Goal: Information Seeking & Learning: Find specific fact

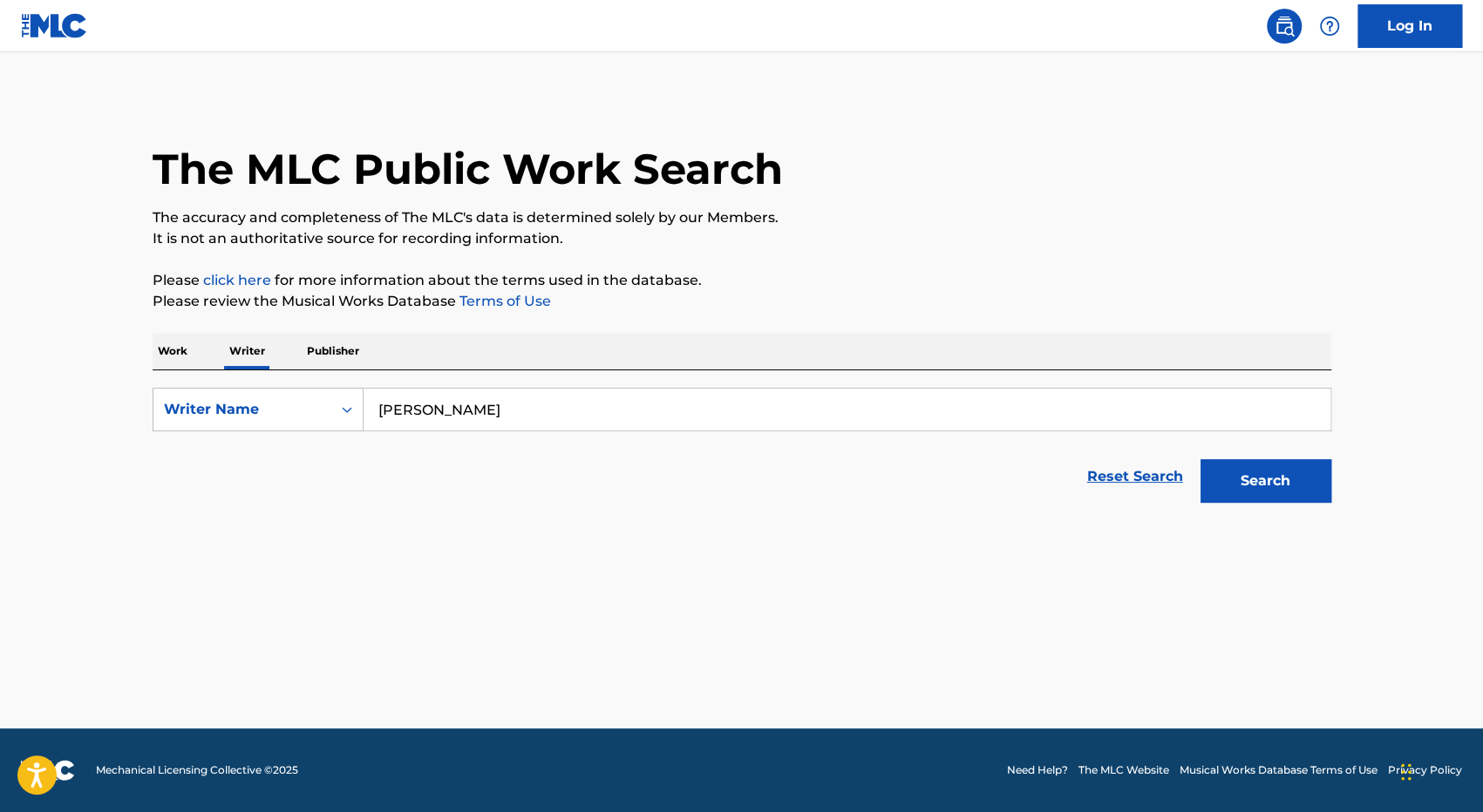
type input "[PERSON_NAME]"
click at [1311, 483] on button "Search" at bounding box center [1266, 481] width 131 height 43
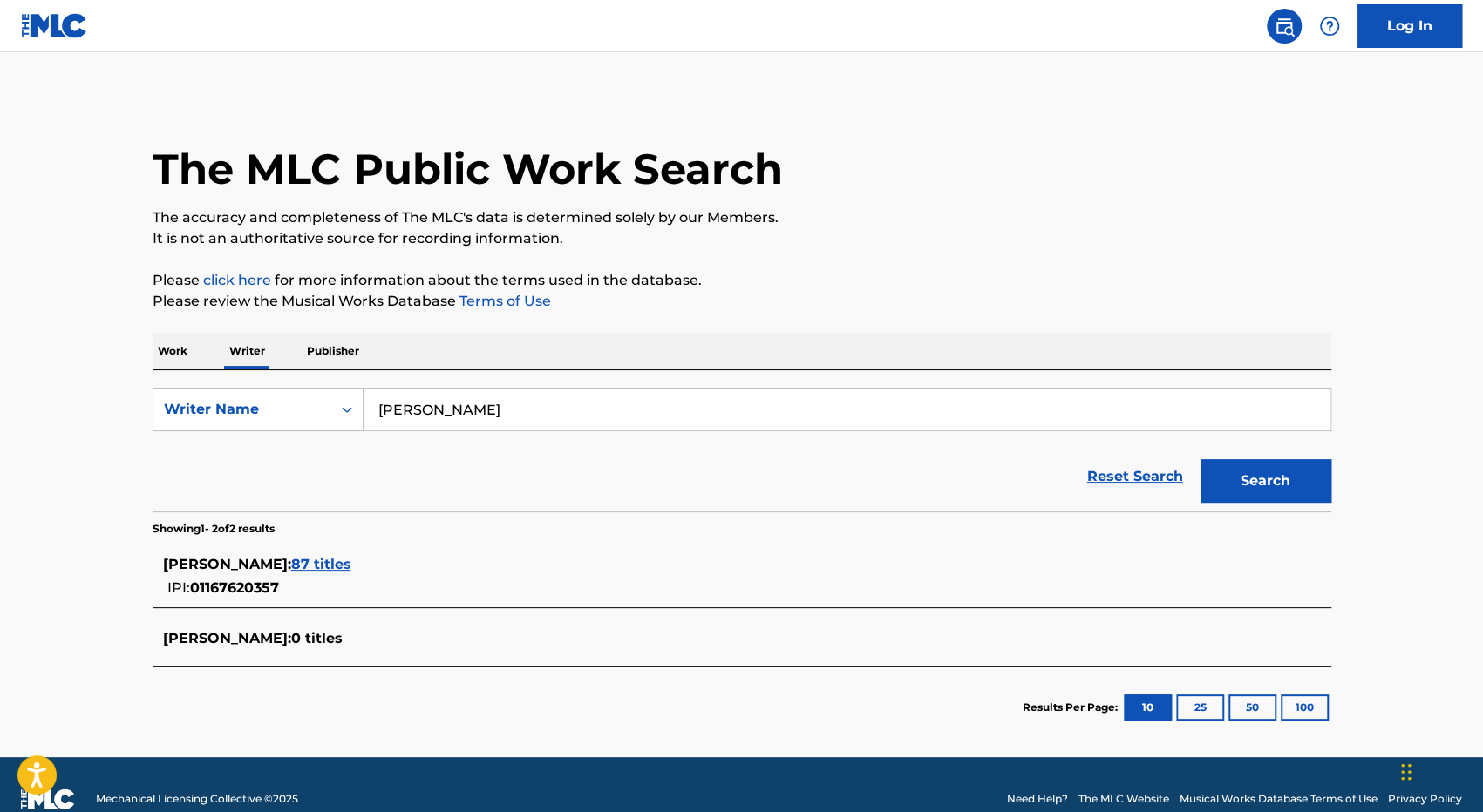
click at [352, 570] on span "87 titles" at bounding box center [322, 565] width 60 height 17
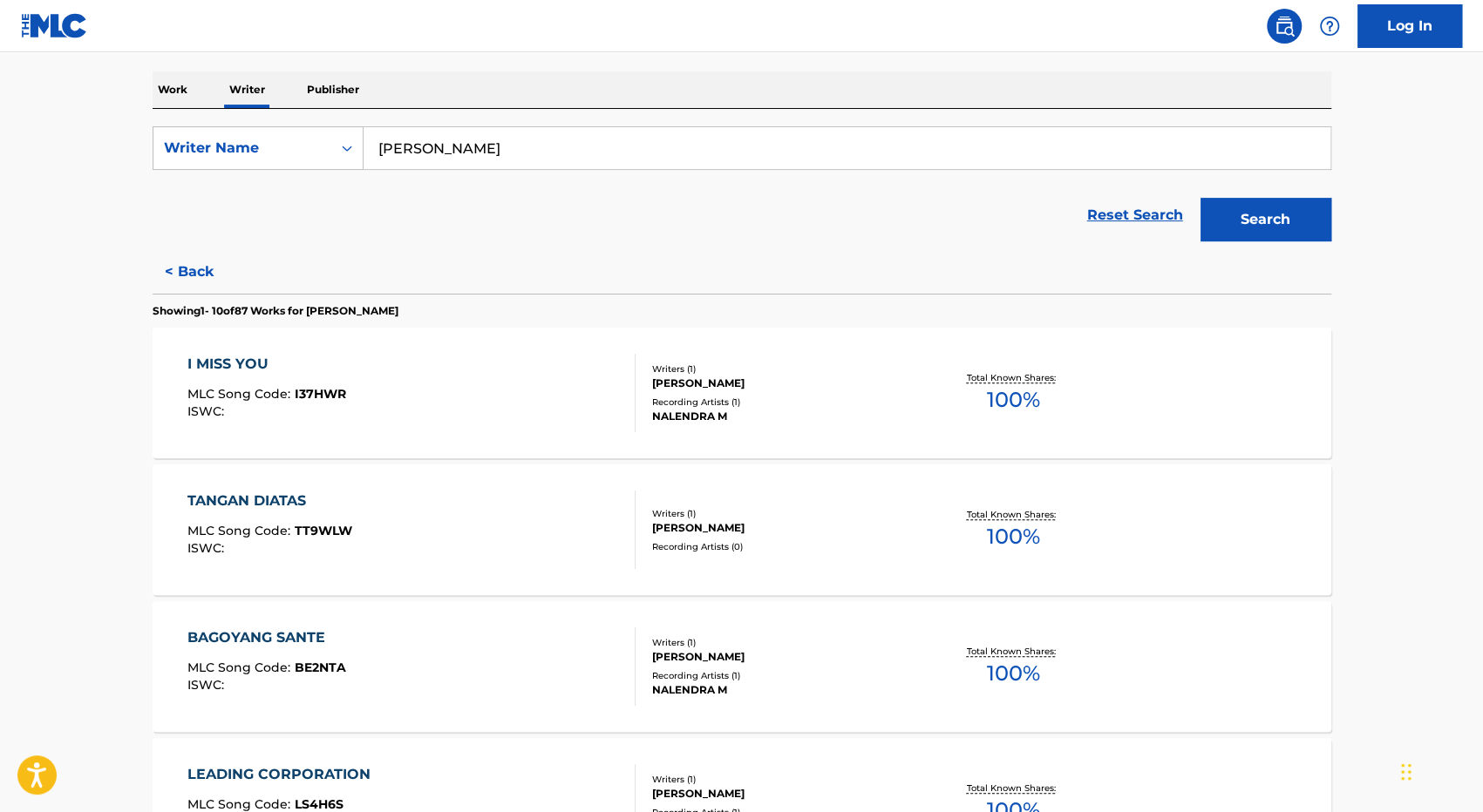
scroll to position [87, 0]
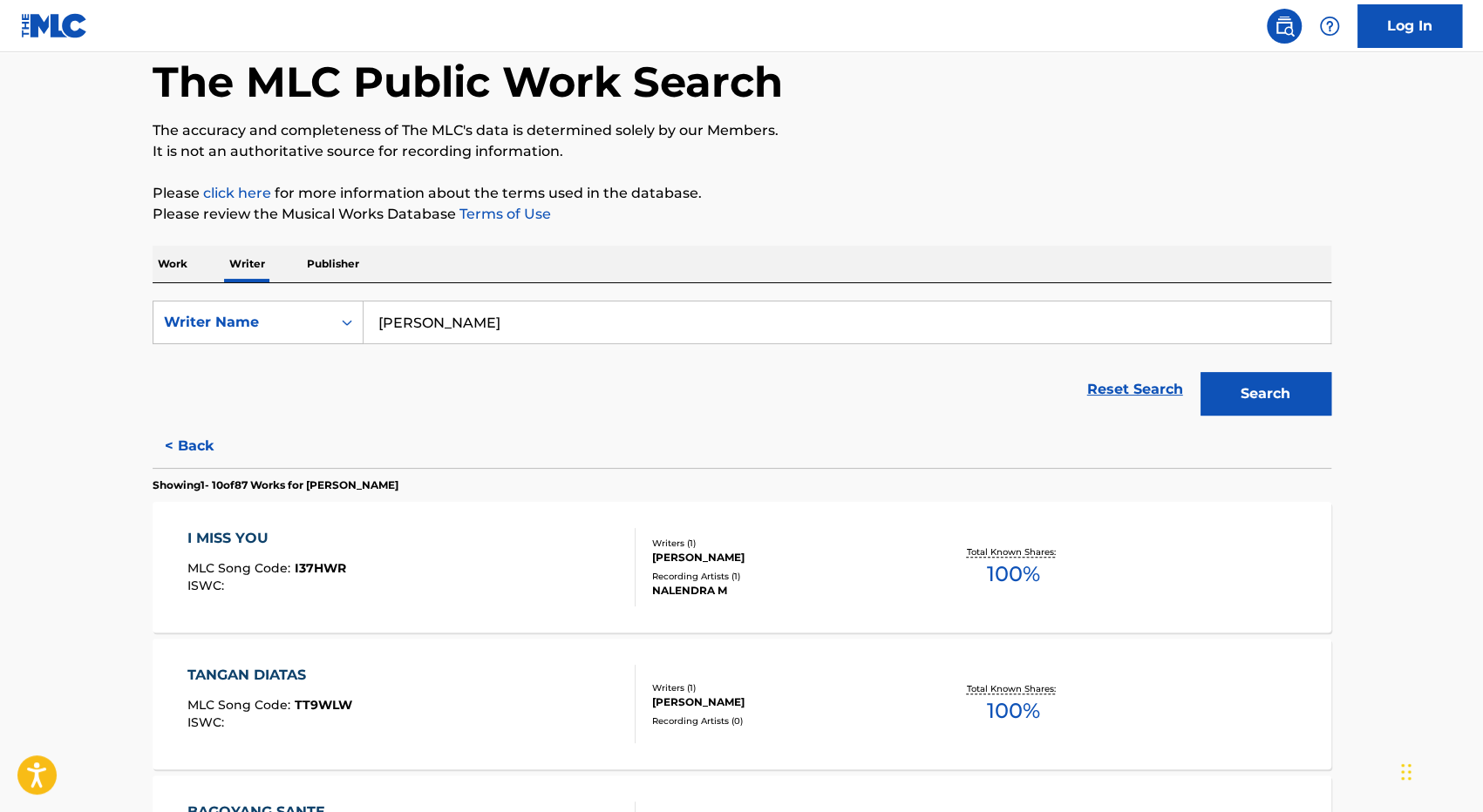
click at [344, 260] on p "Publisher" at bounding box center [333, 263] width 63 height 37
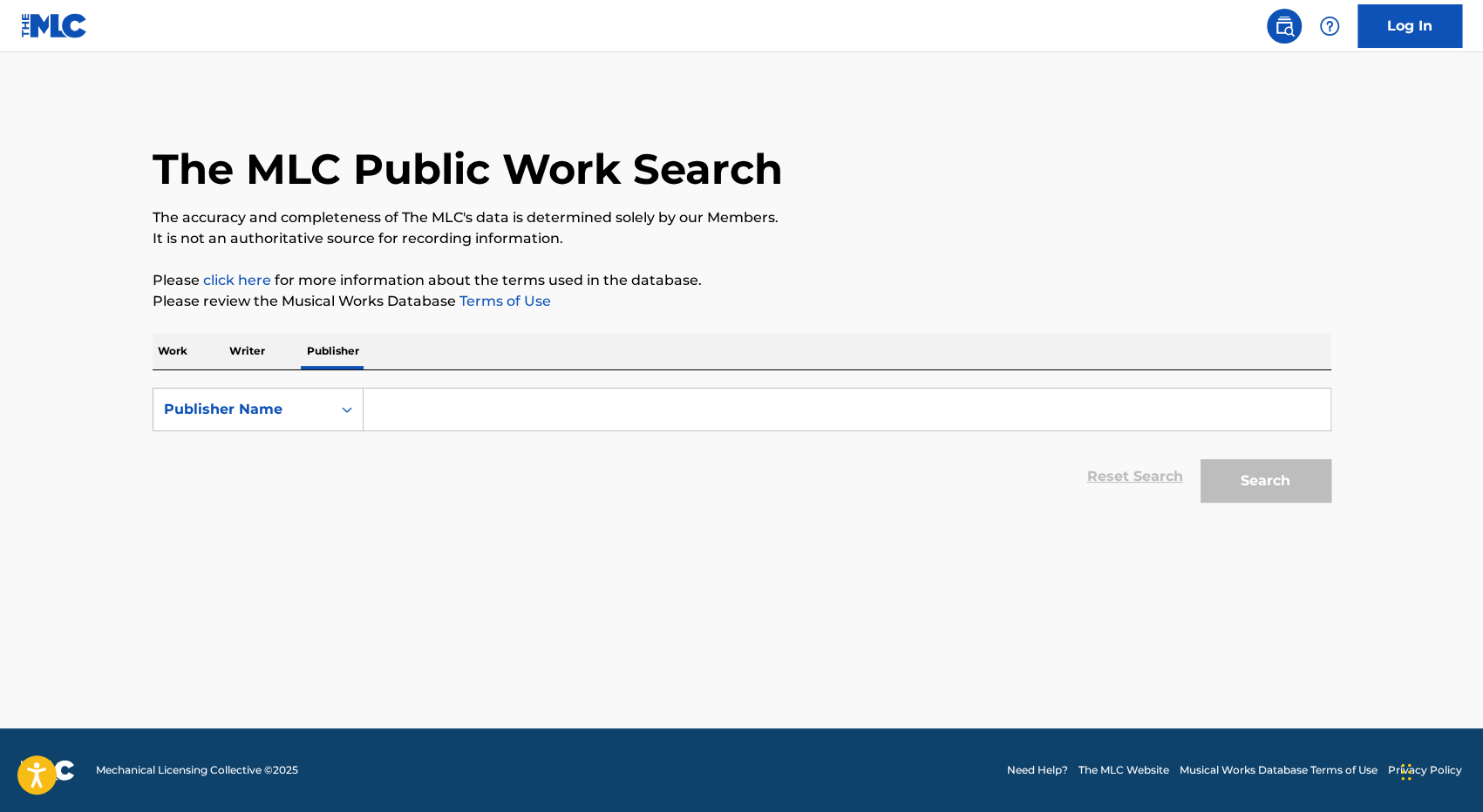
click at [454, 407] on input "Search Form" at bounding box center [847, 410] width 967 height 42
type input "maju mundur record"
click at [1201, 460] on button "Search" at bounding box center [1266, 481] width 131 height 43
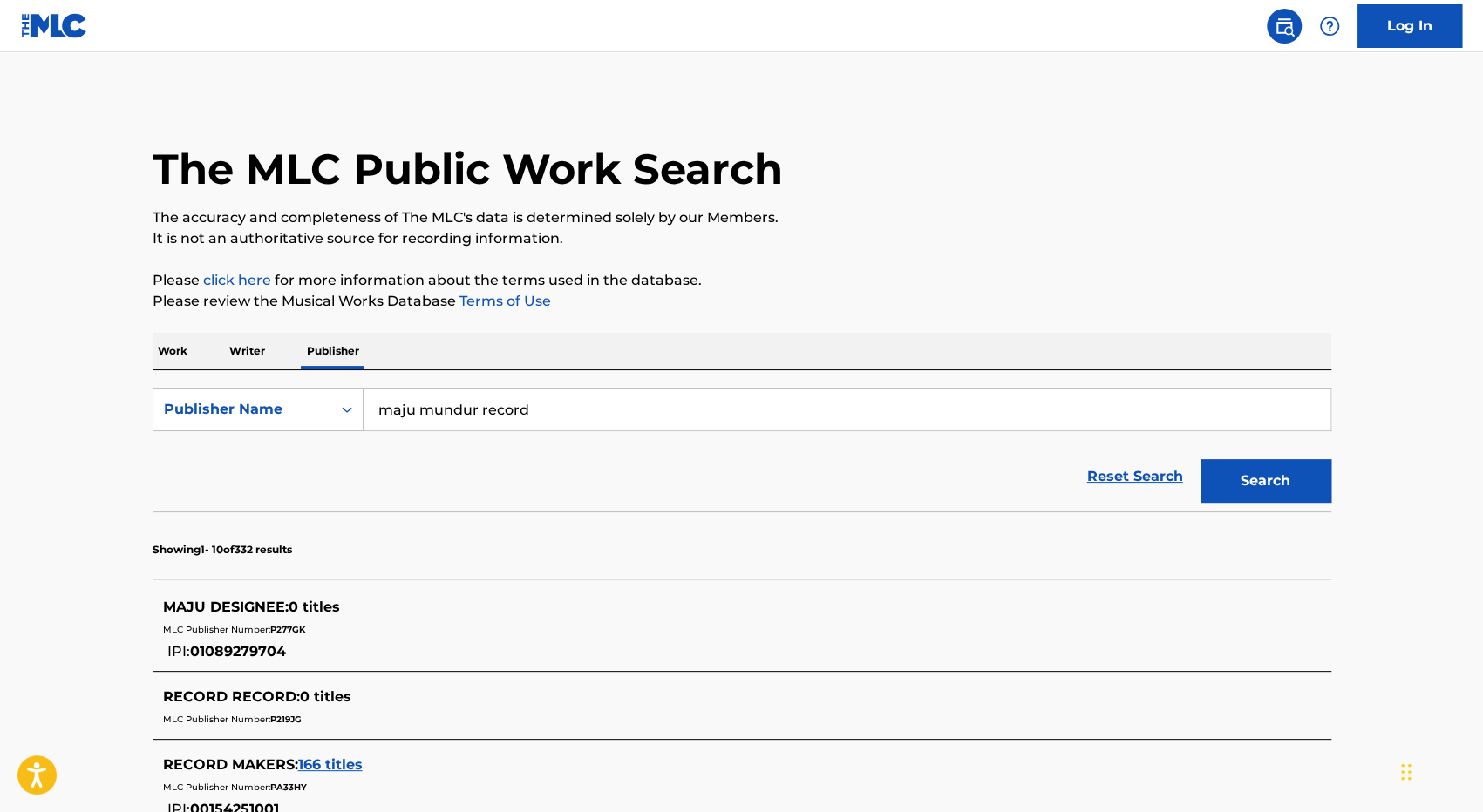
click at [185, 353] on p "Work" at bounding box center [172, 351] width 40 height 37
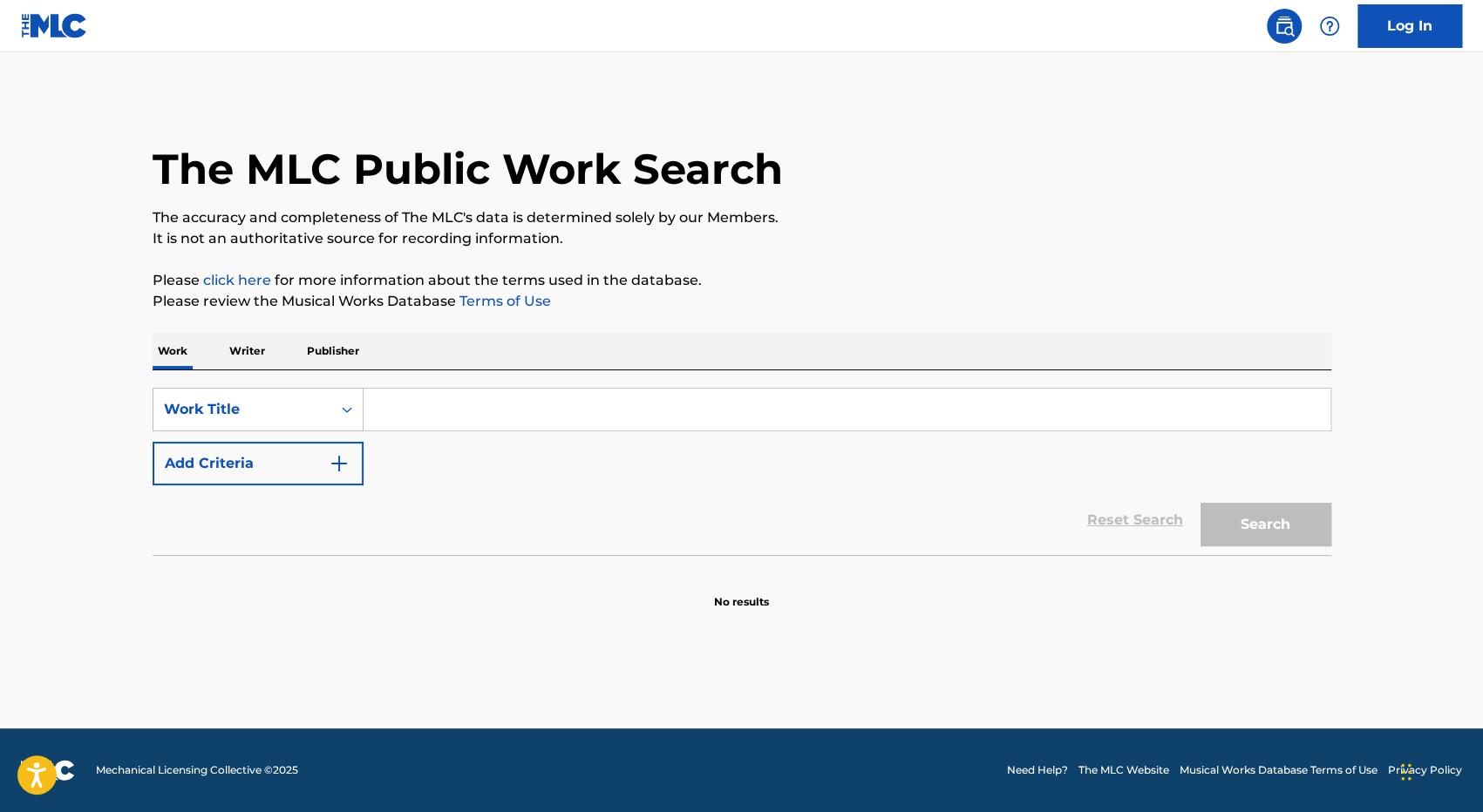
click at [404, 401] on input "Search Form" at bounding box center [847, 410] width 967 height 42
type input "eye"
click at [1201, 503] on button "Search" at bounding box center [1266, 524] width 131 height 43
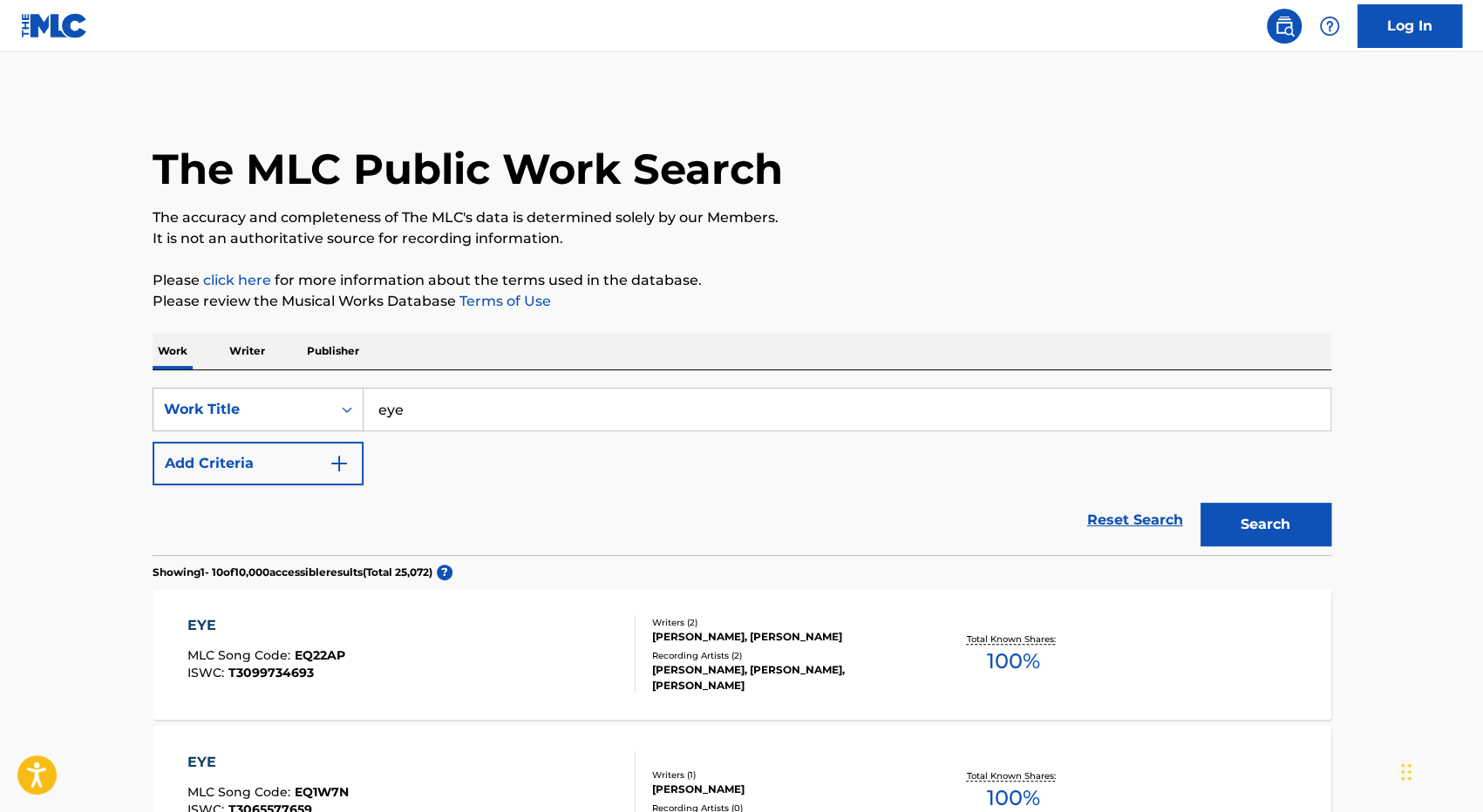
click at [329, 453] on img "Search Form" at bounding box center [339, 463] width 21 height 21
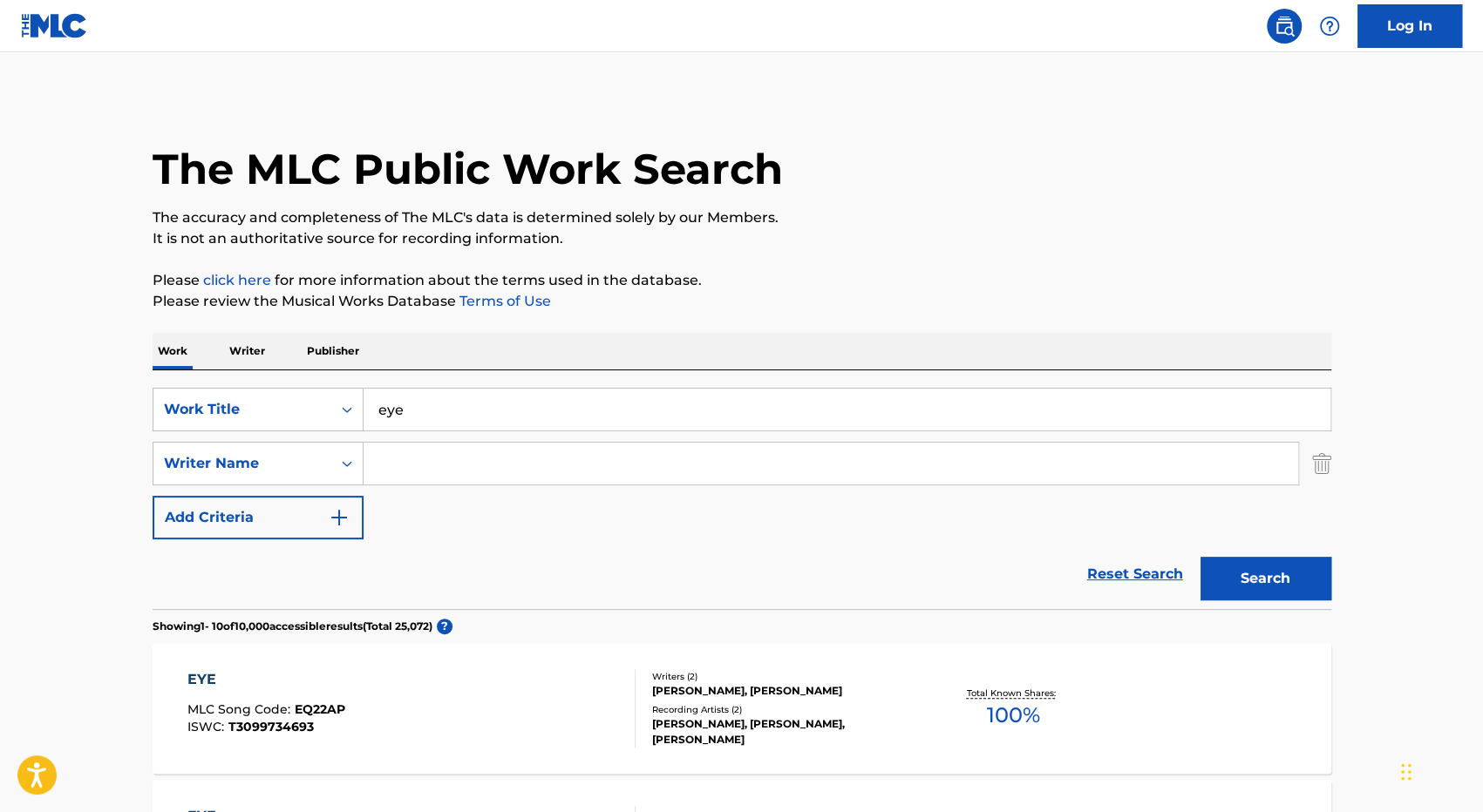
click at [364, 475] on input "Search Form" at bounding box center [831, 463] width 935 height 42
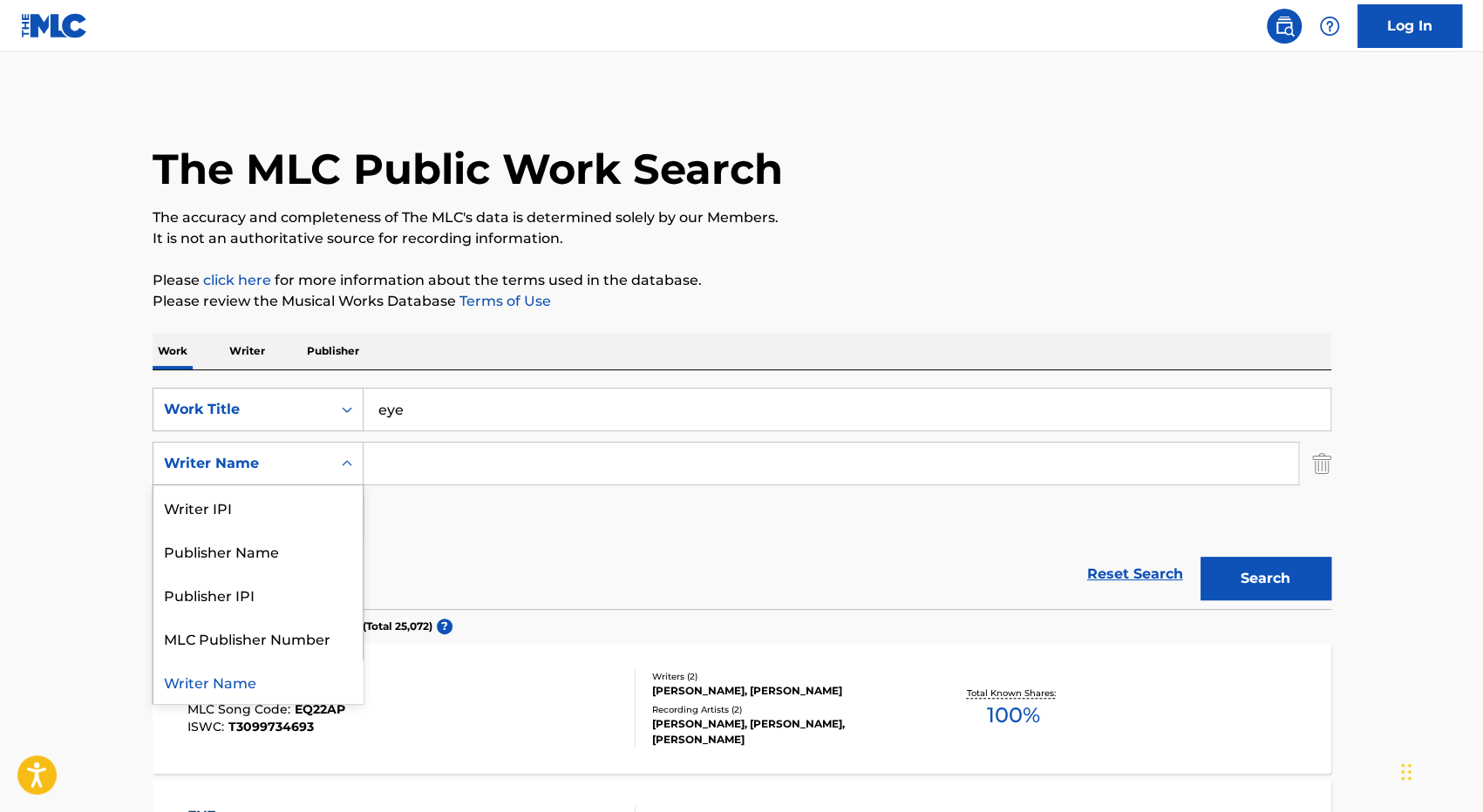
click at [348, 466] on icon "Search Form" at bounding box center [347, 463] width 18 height 18
click at [290, 565] on div "Publisher Name" at bounding box center [258, 551] width 210 height 43
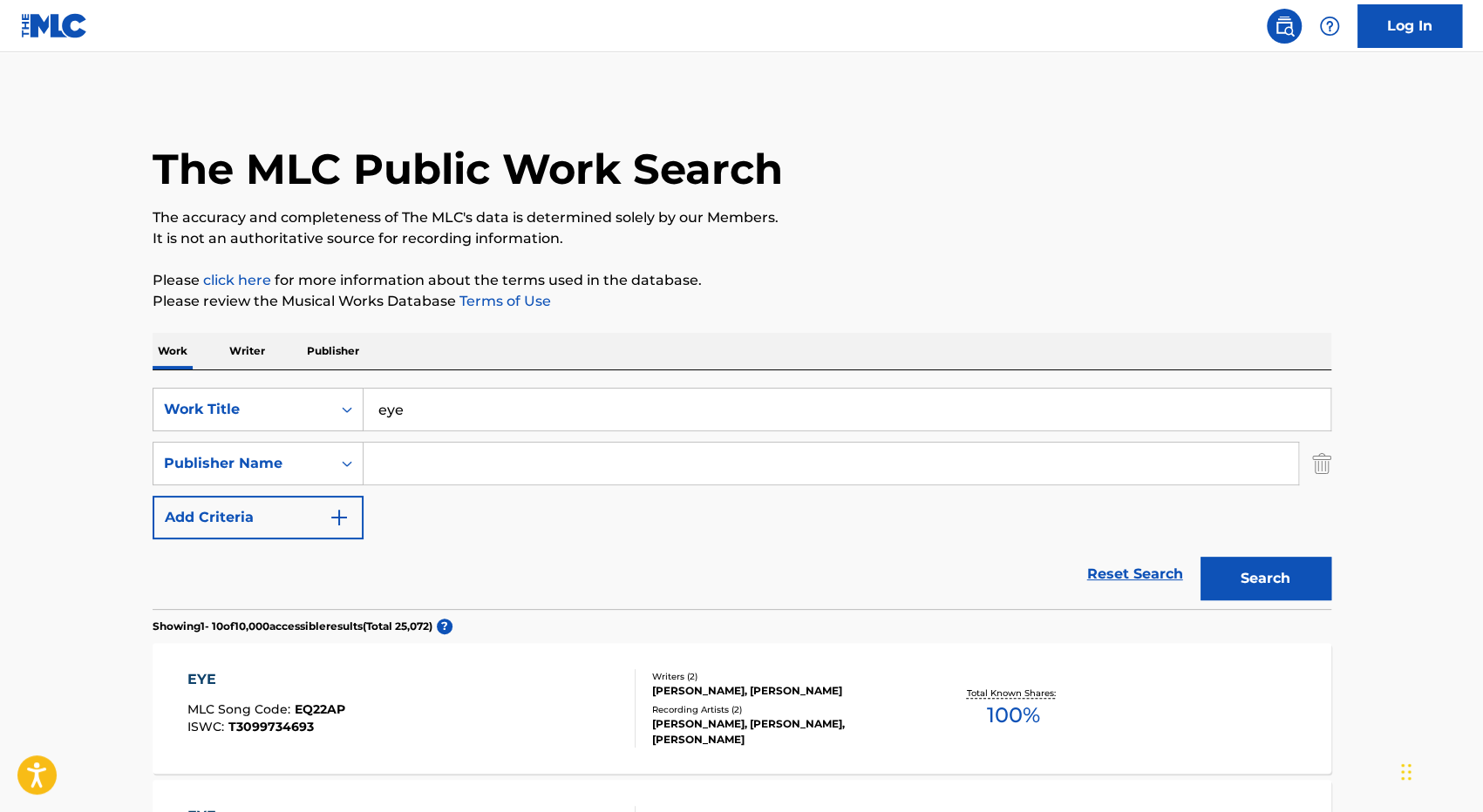
click at [415, 462] on input "Search Form" at bounding box center [831, 463] width 935 height 42
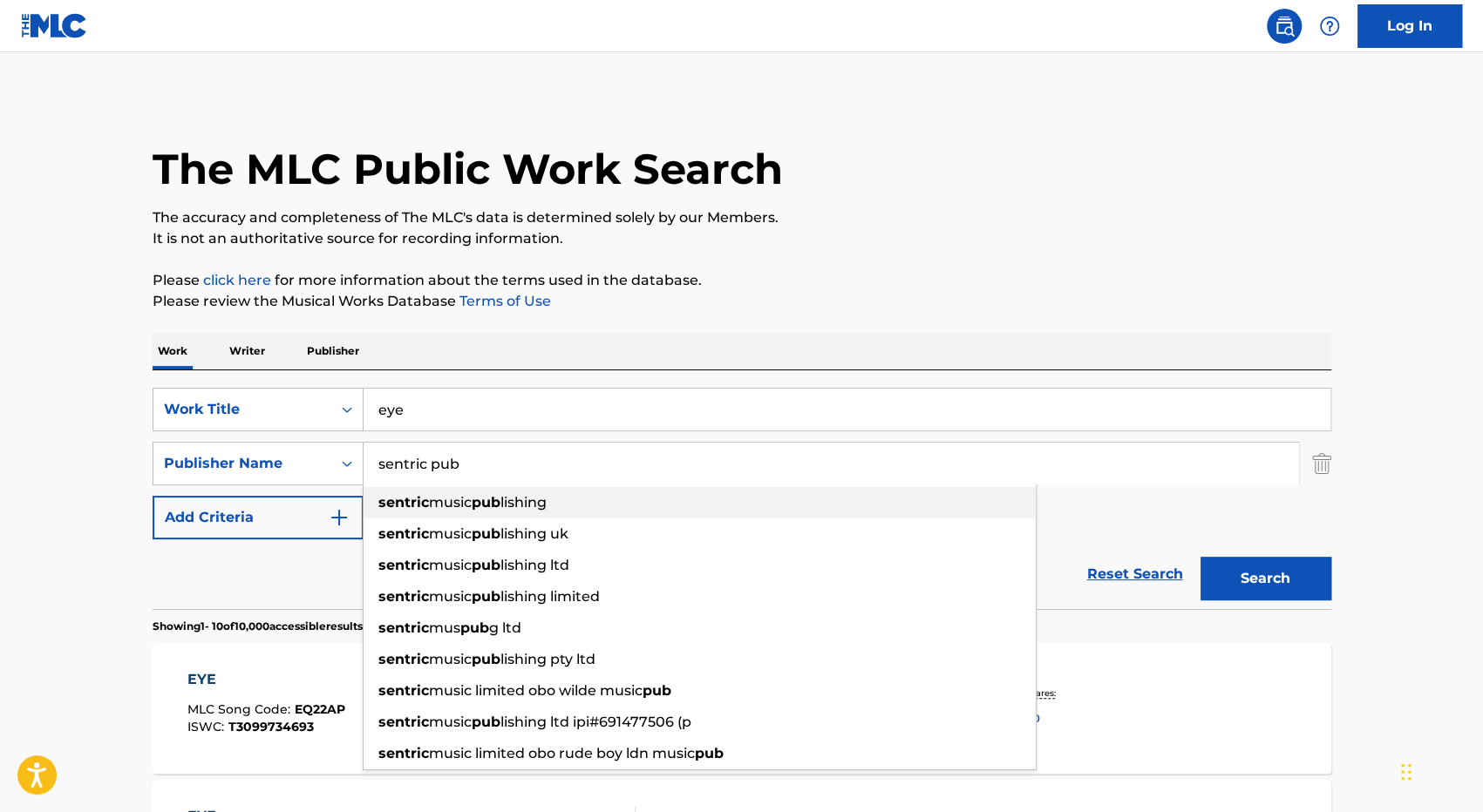
click at [472, 503] on span "music" at bounding box center [450, 503] width 42 height 17
type input "sentric music publishing"
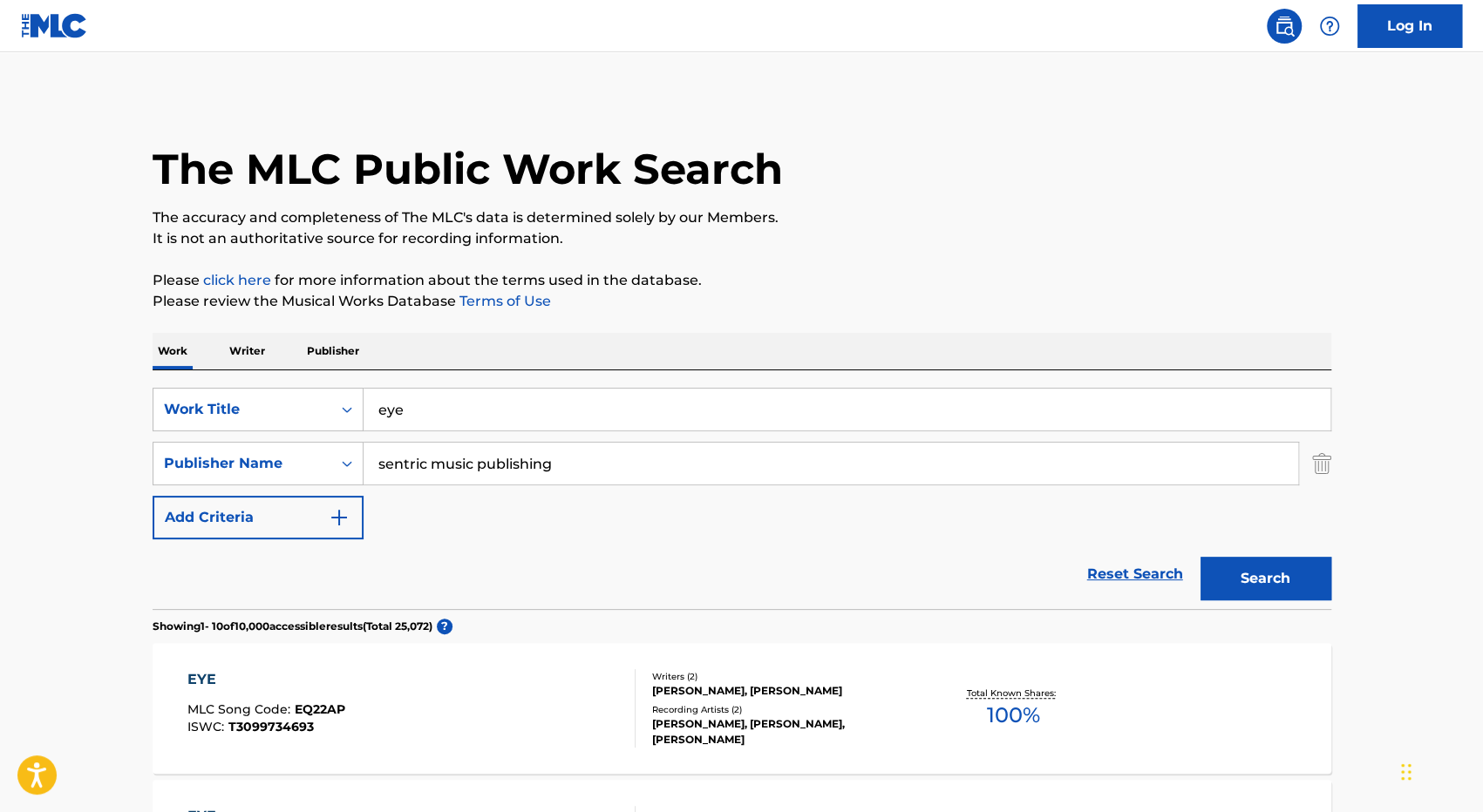
click at [1241, 585] on button "Search" at bounding box center [1266, 578] width 131 height 43
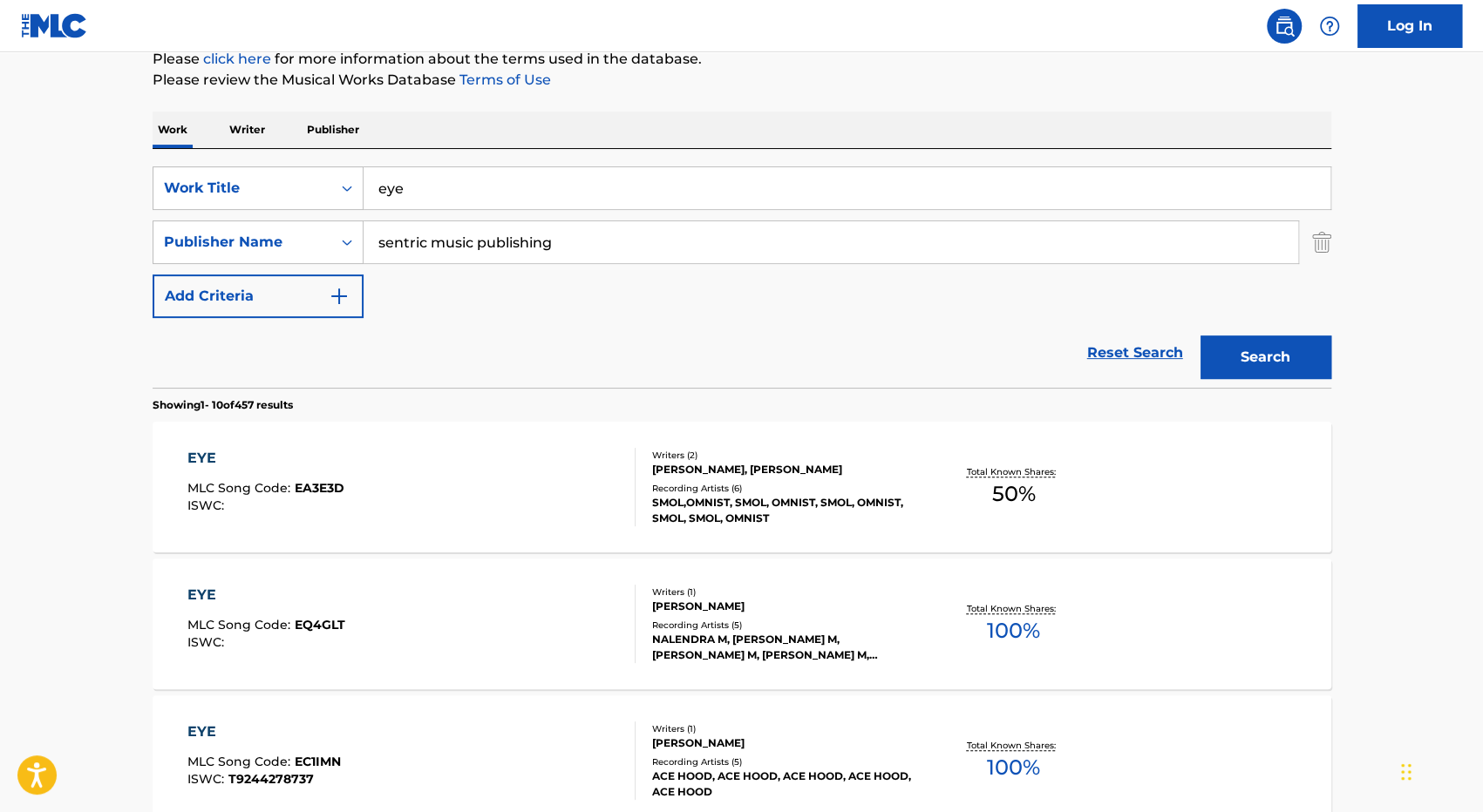
scroll to position [261, 0]
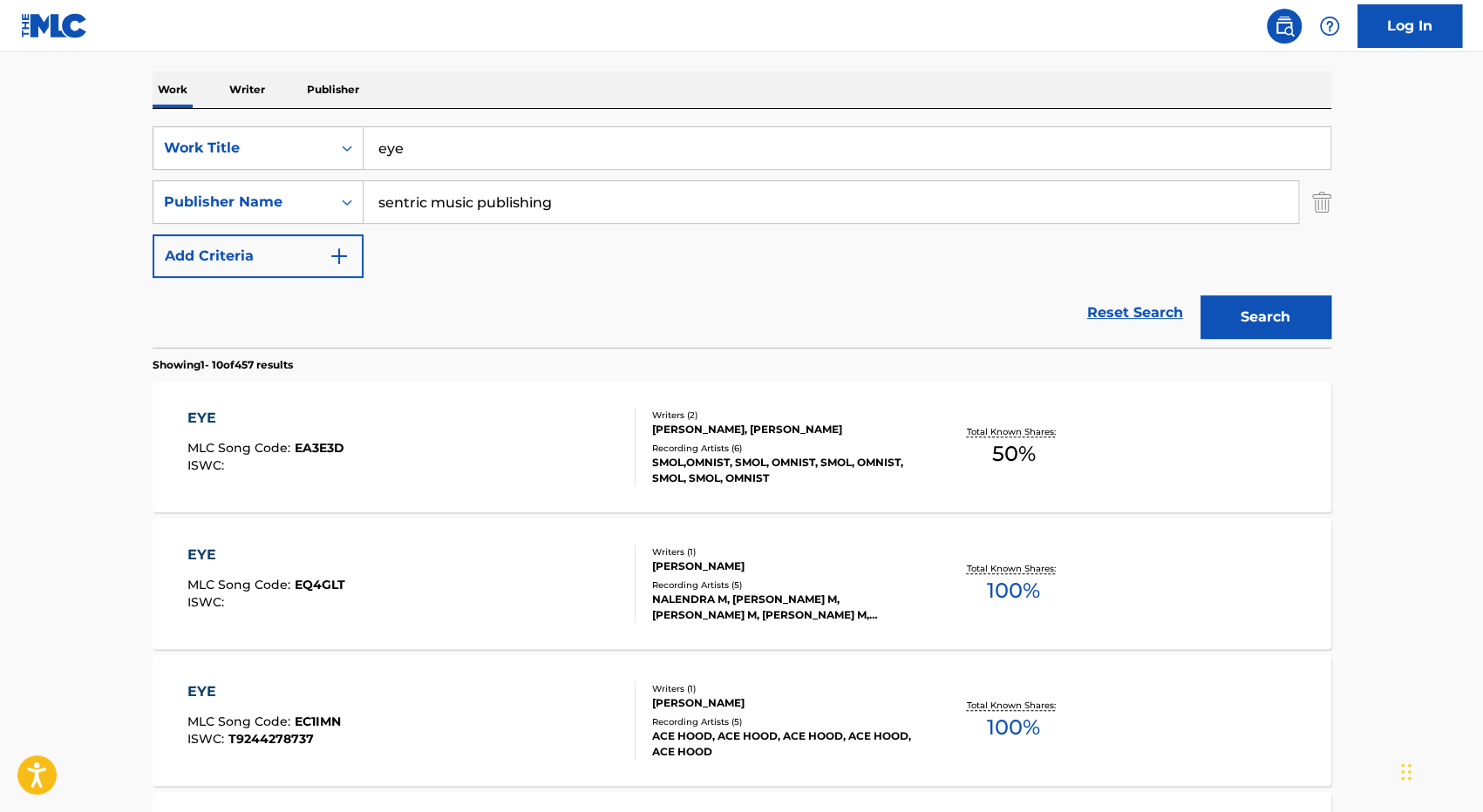
click at [780, 553] on div "Writers ( 1 )" at bounding box center [784, 552] width 263 height 13
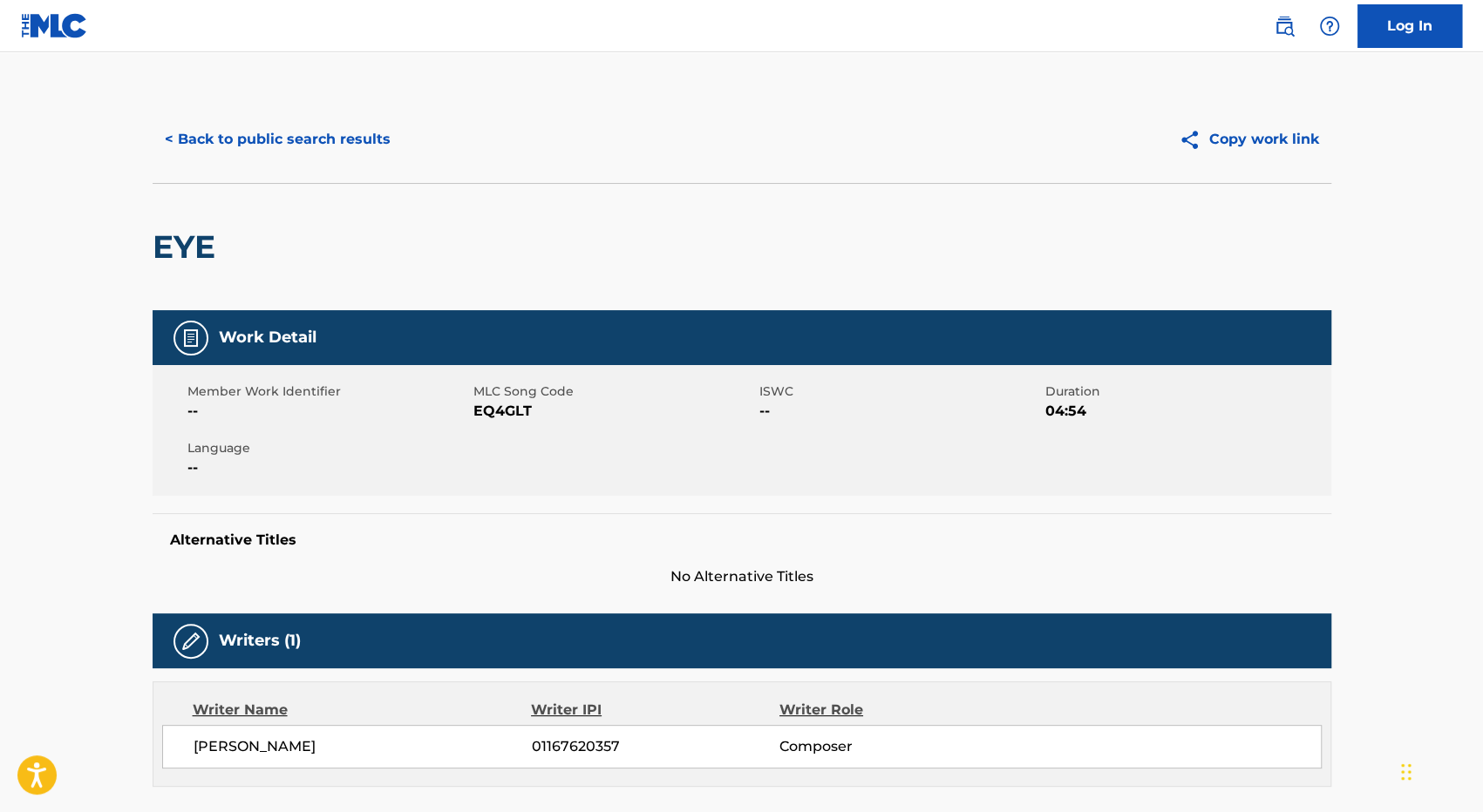
click at [323, 148] on button "< Back to public search results" at bounding box center [277, 139] width 250 height 43
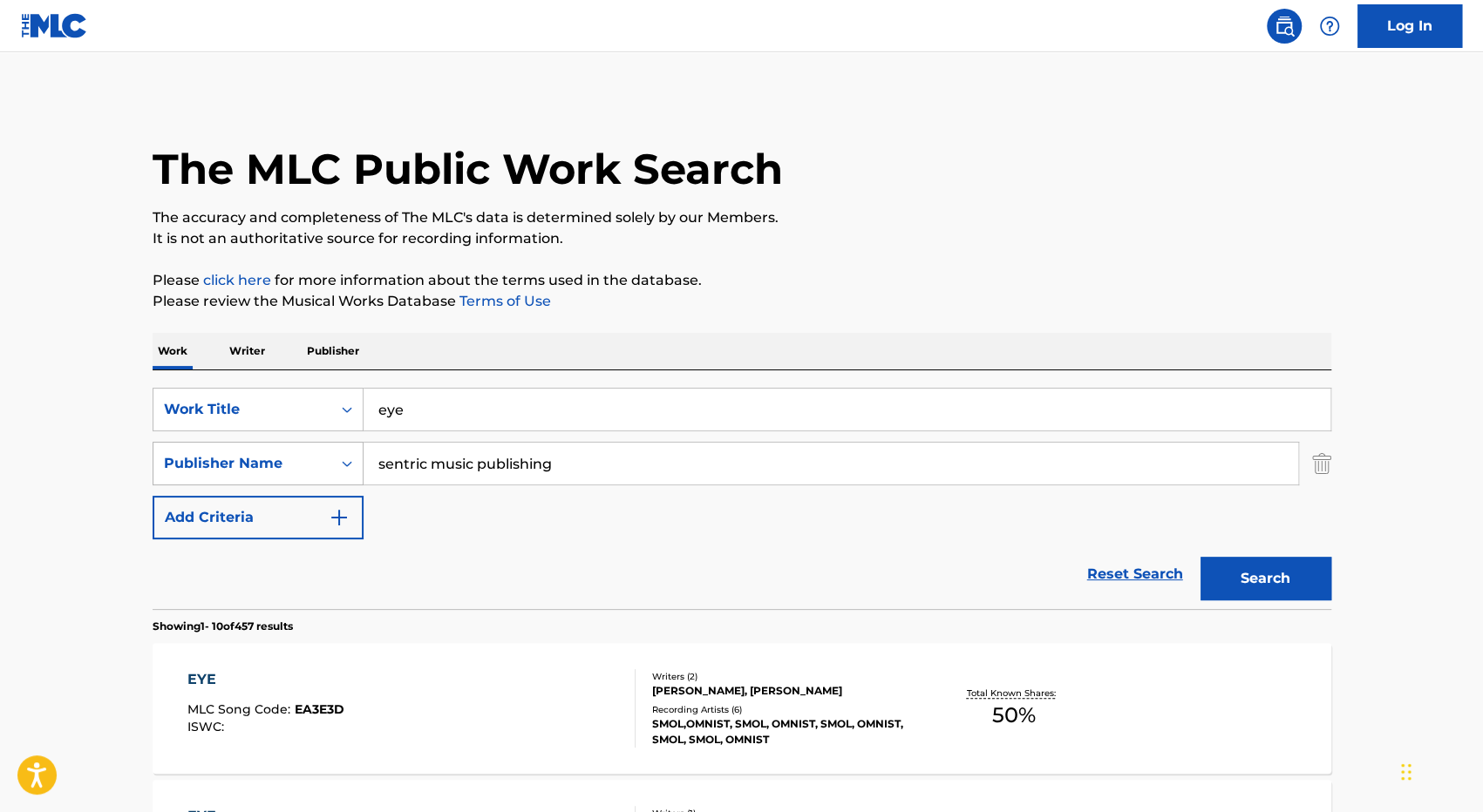
drag, startPoint x: 600, startPoint y: 466, endPoint x: 330, endPoint y: 464, distance: 270.0
click at [330, 464] on div "SearchWithCriteria49810cff-44a6-43b7-aa4a-b116afea13e1 Publisher Name sentric m…" at bounding box center [742, 463] width 1179 height 43
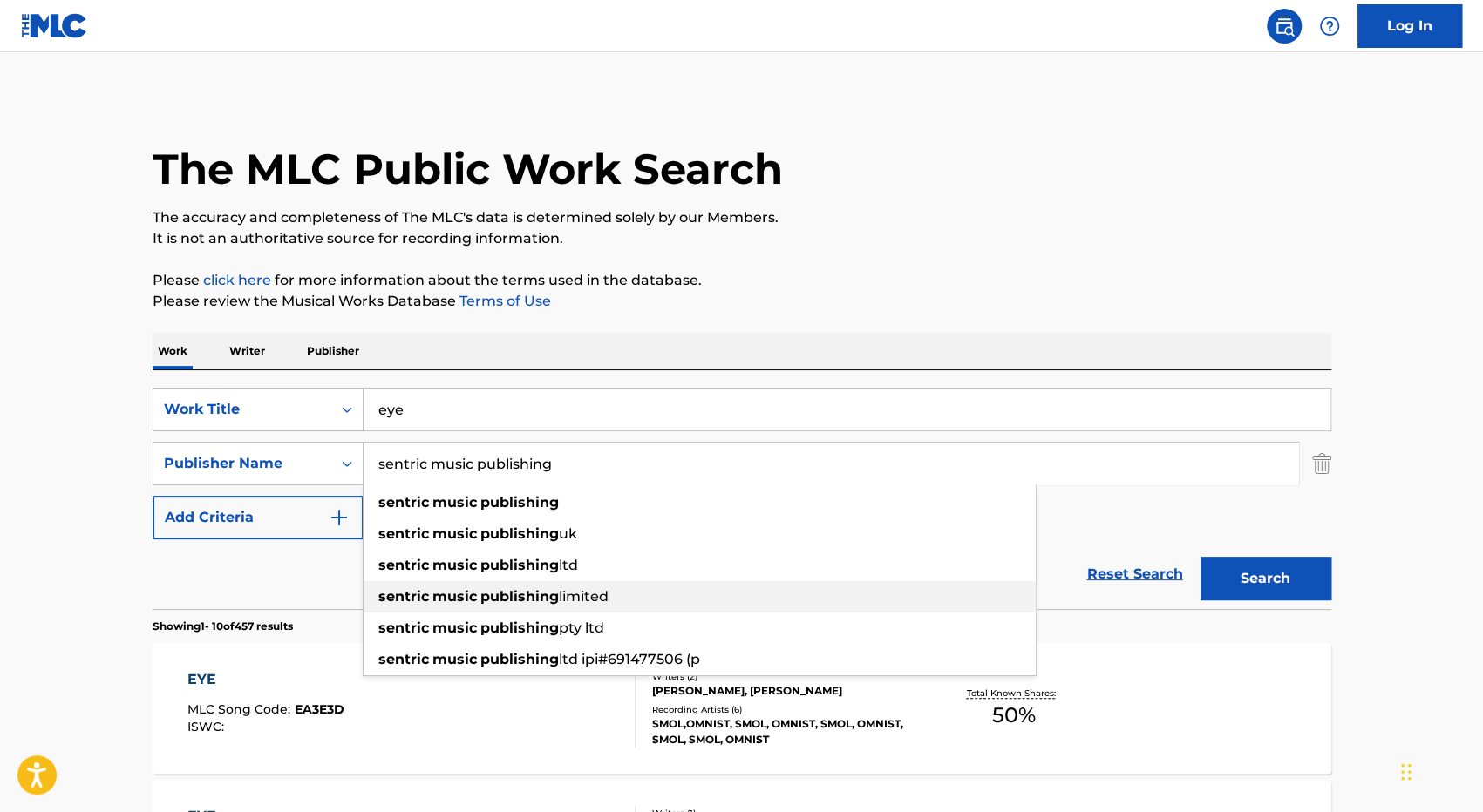
click at [589, 596] on span "limited" at bounding box center [583, 597] width 50 height 17
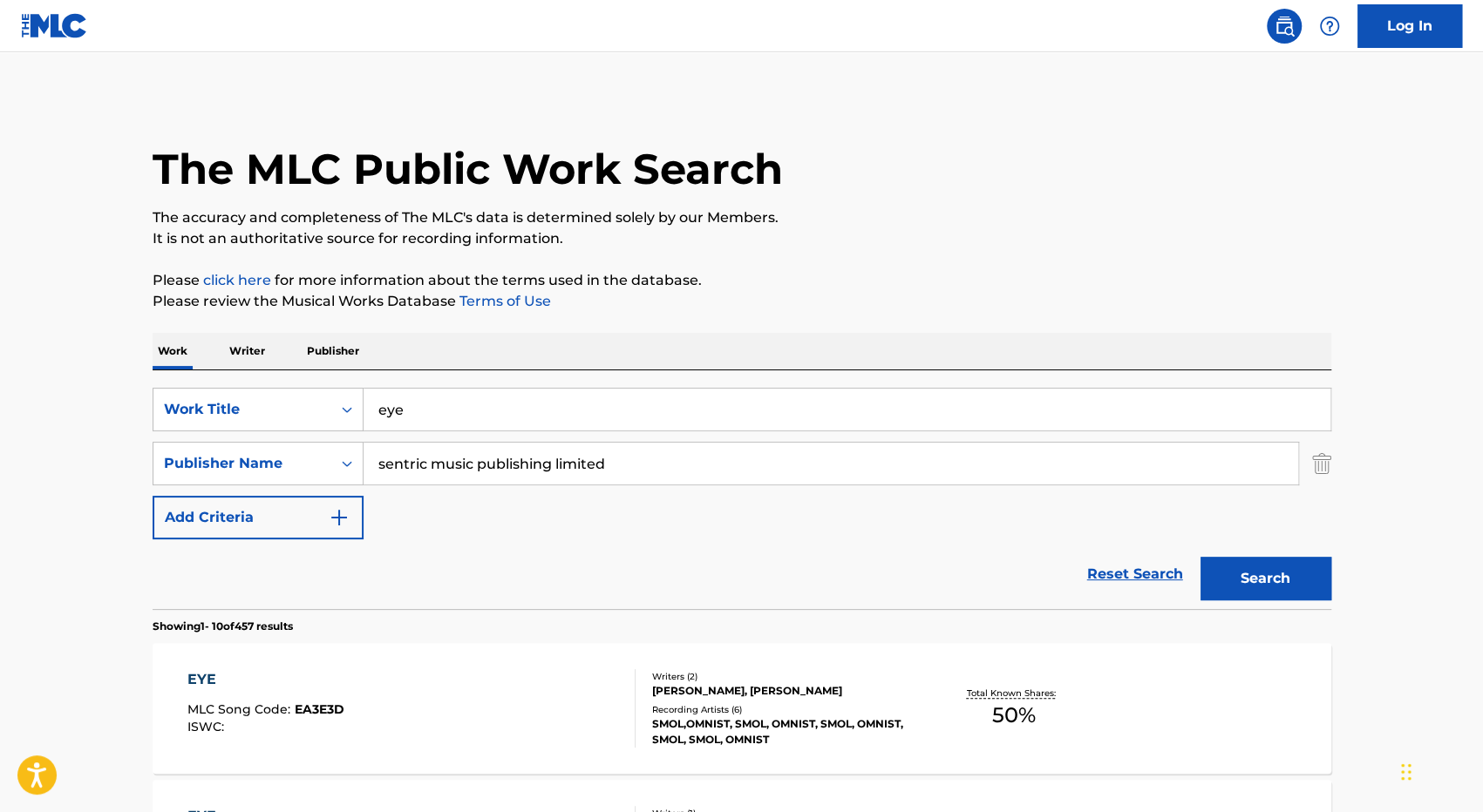
click at [1257, 593] on button "Search" at bounding box center [1266, 578] width 131 height 43
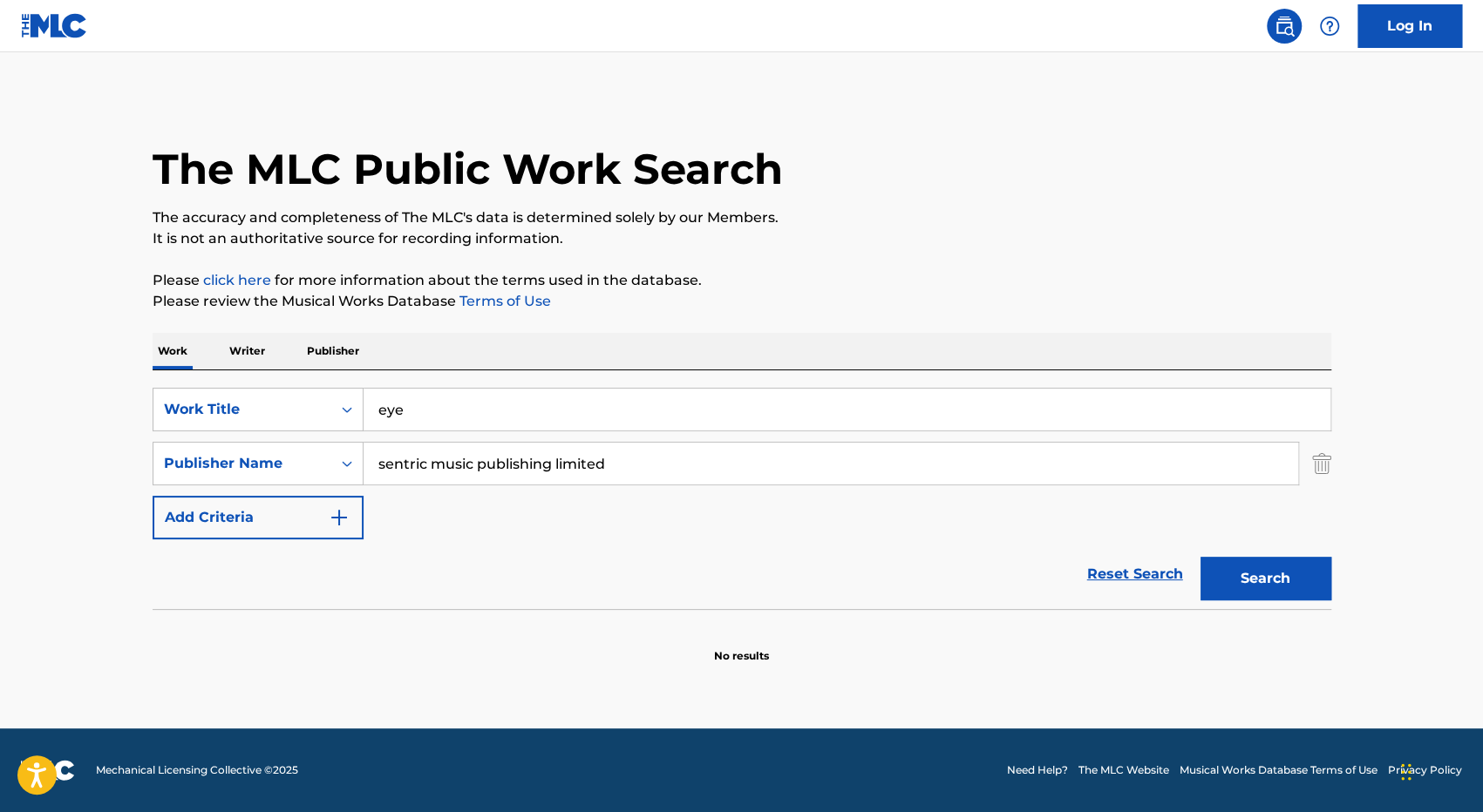
click at [637, 461] on input "sentric music publishing limited" at bounding box center [831, 463] width 935 height 42
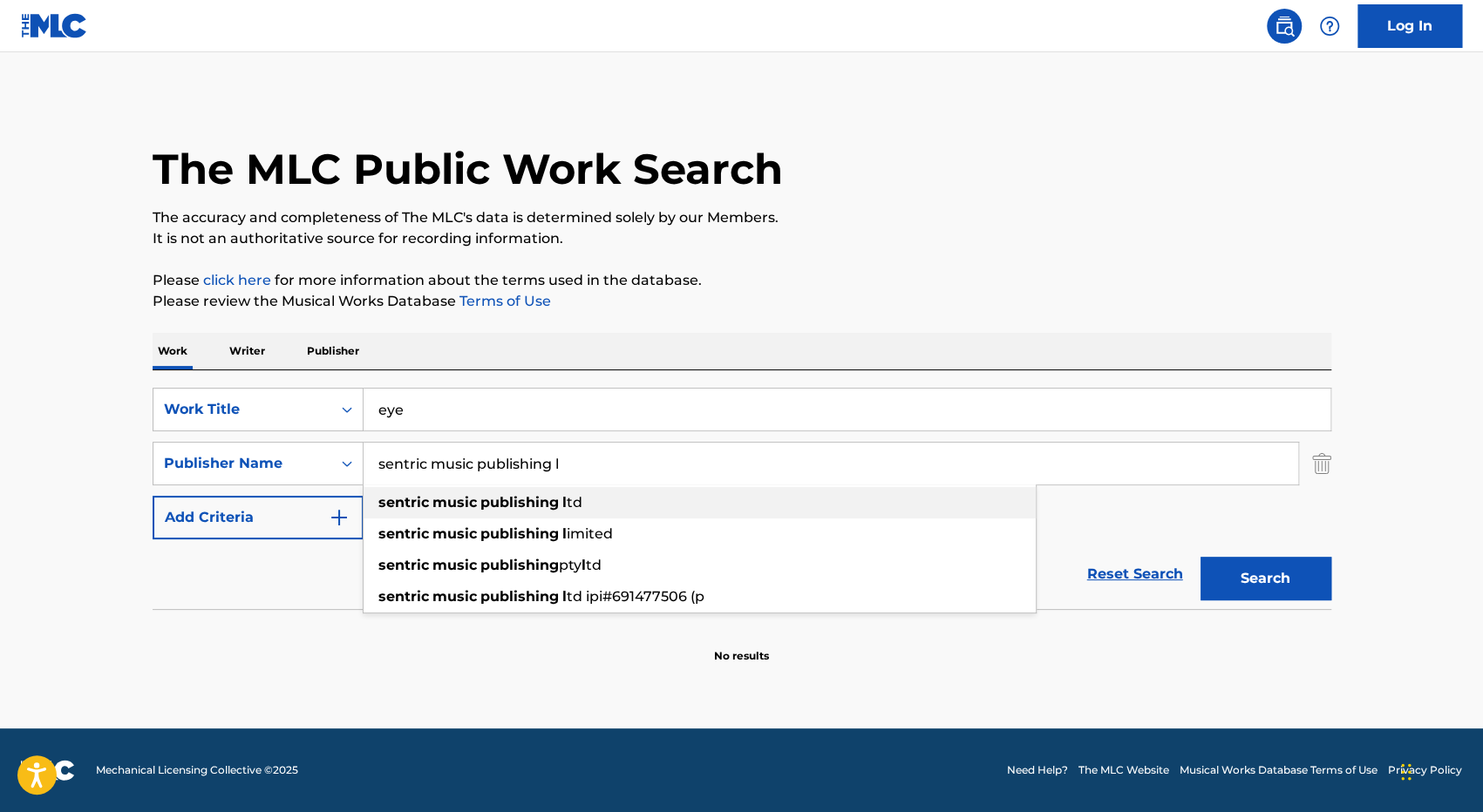
click at [641, 509] on div "sentric music publishing l td" at bounding box center [700, 502] width 672 height 31
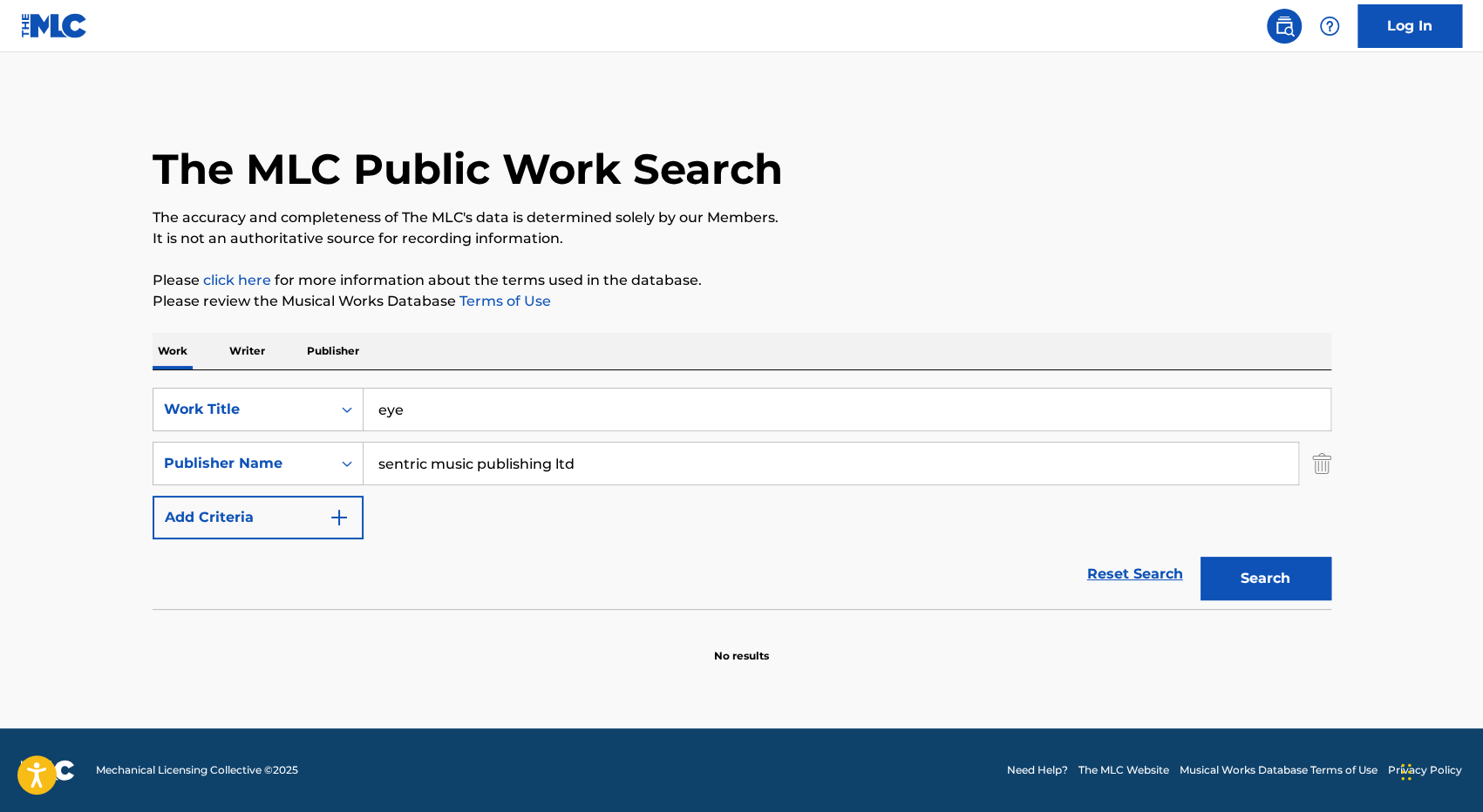
click at [1261, 574] on button "Search" at bounding box center [1266, 578] width 131 height 43
click at [686, 460] on input "sentric music publishing ltd" at bounding box center [831, 463] width 935 height 42
type input "sentric music publishing"
click at [1222, 574] on button "Search" at bounding box center [1266, 578] width 131 height 43
